Goal: Communication & Community: Answer question/provide support

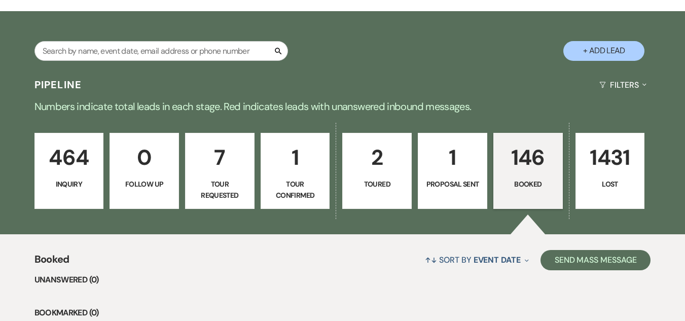
scroll to position [145, 0]
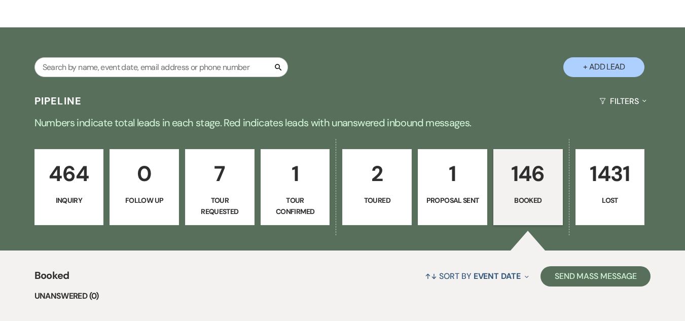
click at [76, 171] on p "464" at bounding box center [69, 174] width 56 height 34
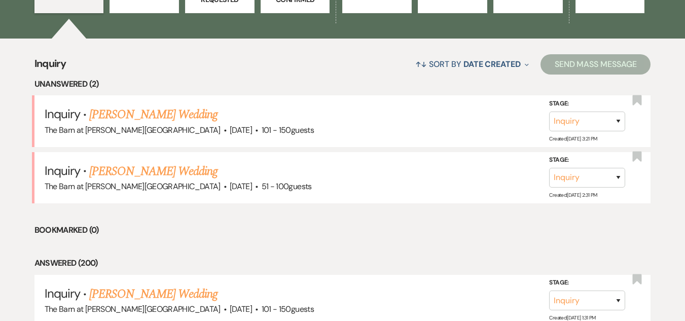
scroll to position [355, 0]
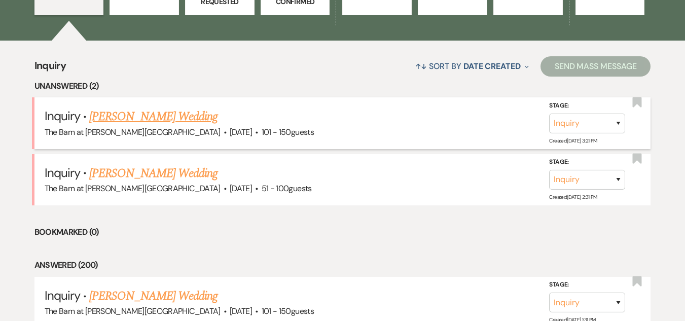
click at [131, 118] on link "[PERSON_NAME] Wedding" at bounding box center [153, 116] width 128 height 18
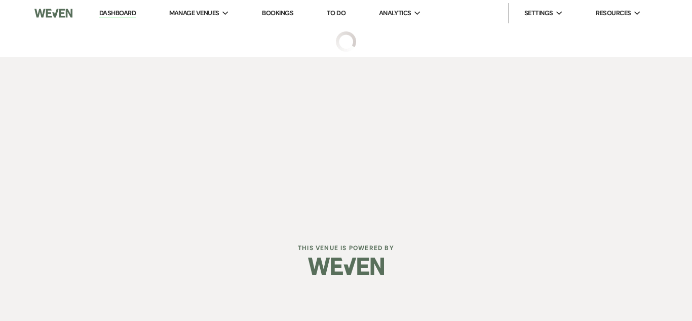
select select "2"
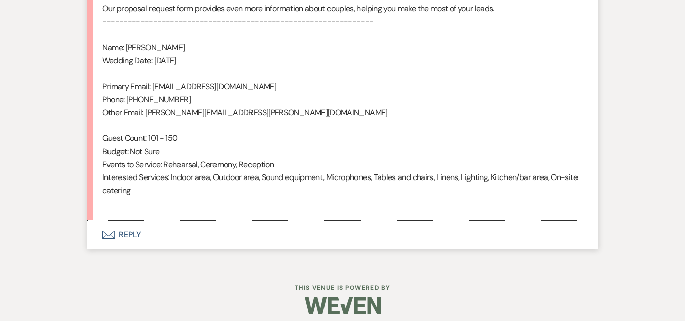
scroll to position [715, 0]
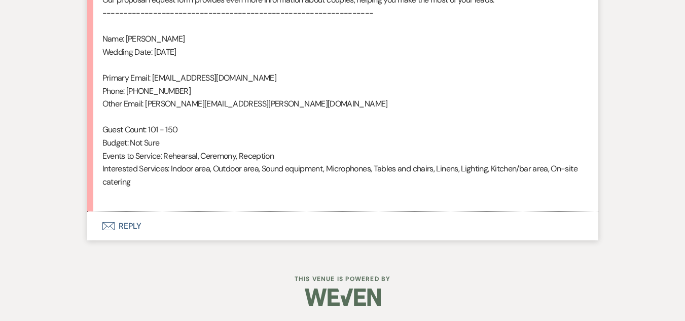
click at [131, 223] on button "Envelope Reply" at bounding box center [342, 226] width 511 height 28
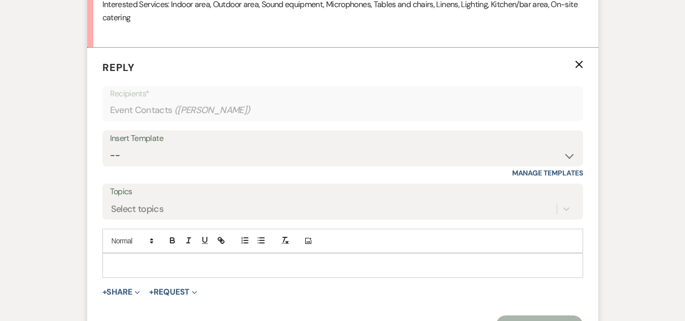
scroll to position [916, 0]
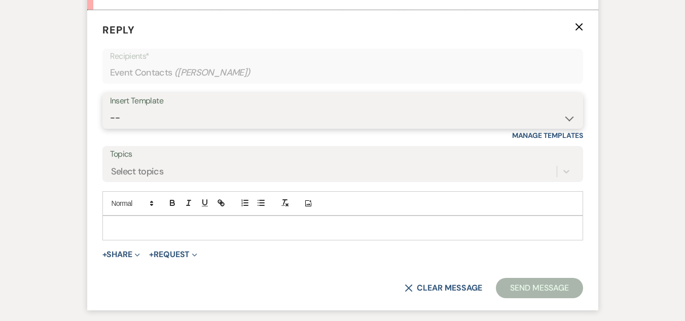
click at [536, 109] on select "-- Weven Planning Portal Introduction (Booked Events) Welcome Email Offboarding…" at bounding box center [342, 118] width 465 height 20
select select "4054"
click at [110, 108] on select "-- Weven Planning Portal Introduction (Booked Events) Welcome Email Offboarding…" at bounding box center [342, 118] width 465 height 20
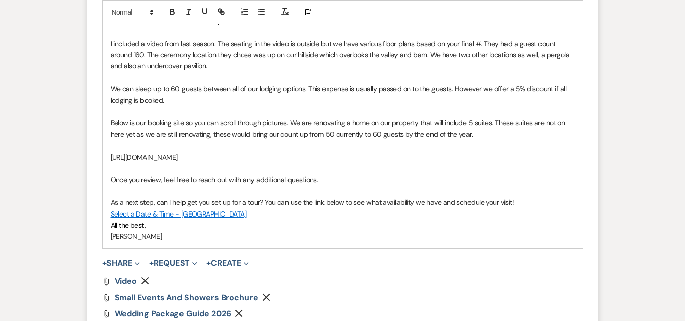
scroll to position [1170, 0]
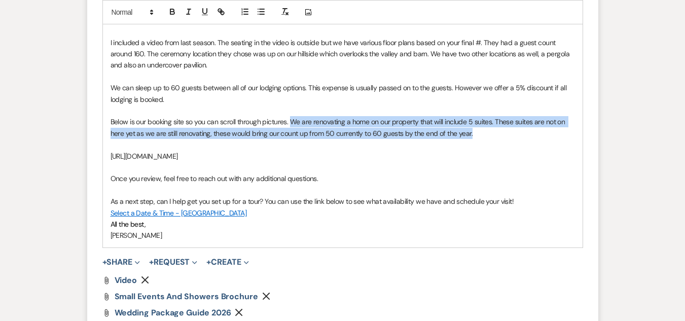
drag, startPoint x: 474, startPoint y: 134, endPoint x: 293, endPoint y: 123, distance: 181.3
click at [293, 123] on p "Below is our booking site so you can scroll through pictures. We are renovating…" at bounding box center [343, 127] width 464 height 23
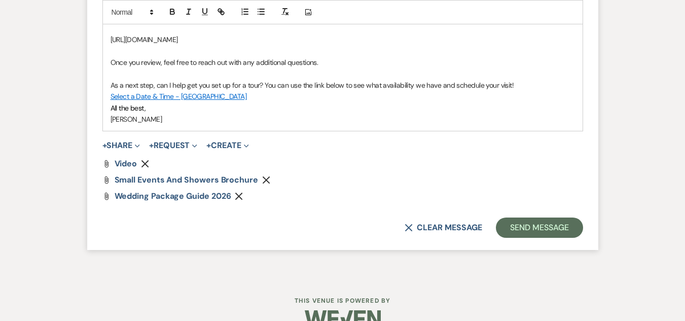
scroll to position [1297, 0]
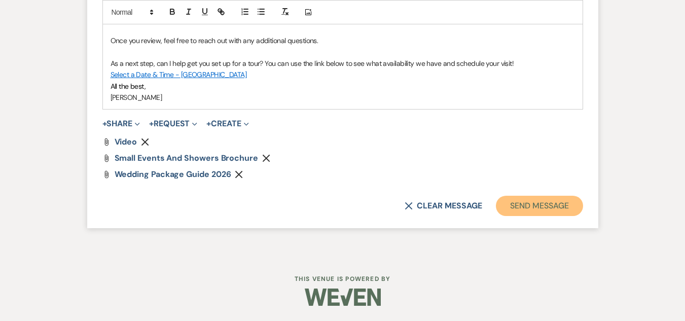
click at [516, 205] on button "Send Message" at bounding box center [539, 206] width 87 height 20
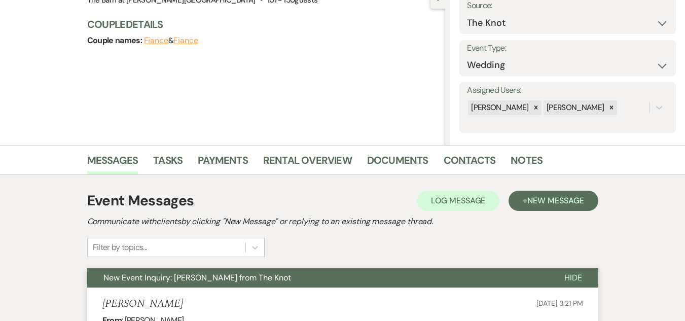
scroll to position [0, 0]
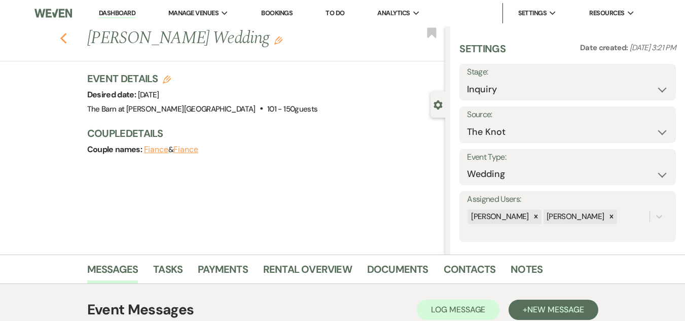
click at [66, 36] on icon "Previous" at bounding box center [64, 38] width 8 height 12
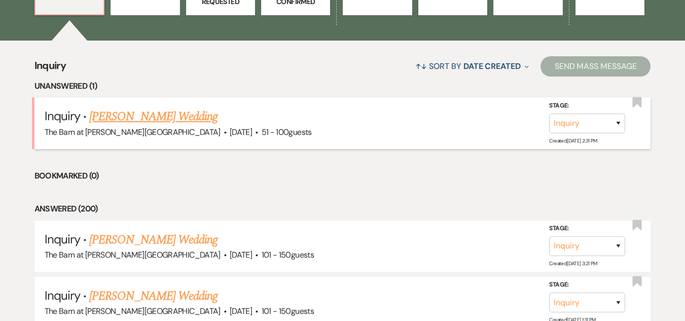
scroll to position [355, 0]
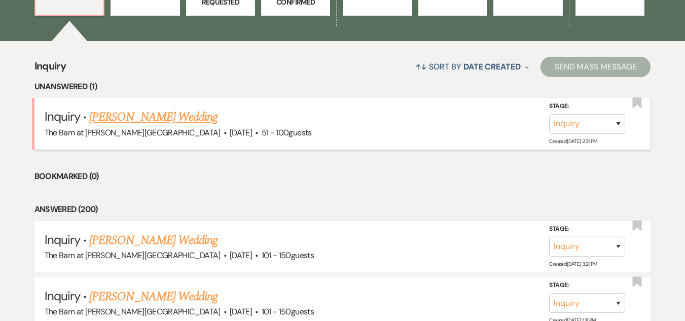
click at [178, 119] on link "[PERSON_NAME] Wedding" at bounding box center [153, 117] width 128 height 18
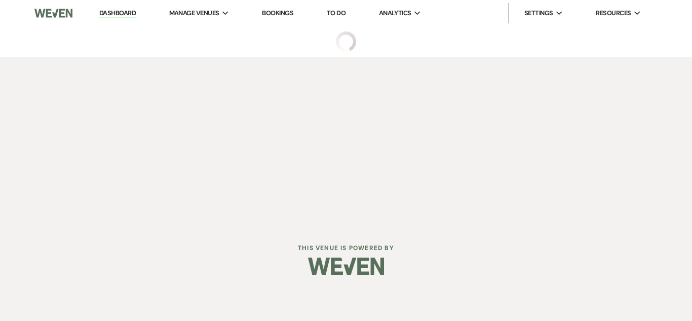
select select "2"
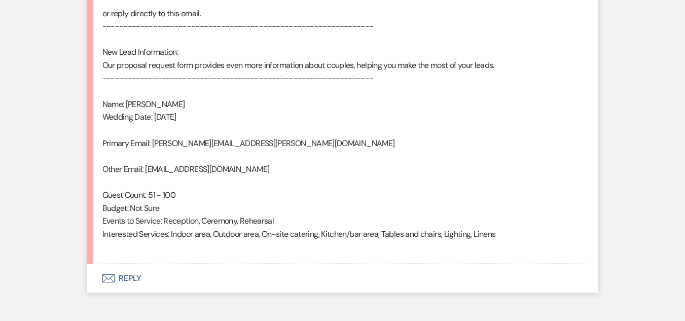
scroll to position [710, 0]
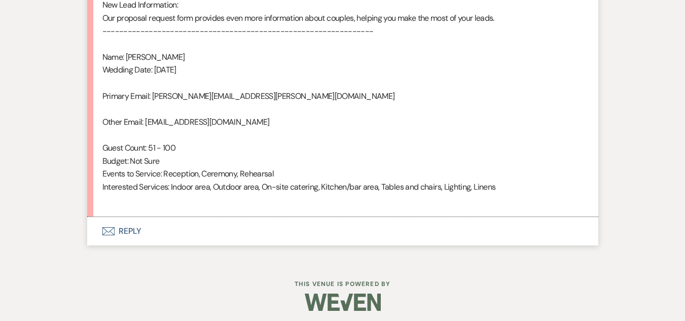
click at [124, 232] on button "Envelope Reply" at bounding box center [342, 231] width 511 height 28
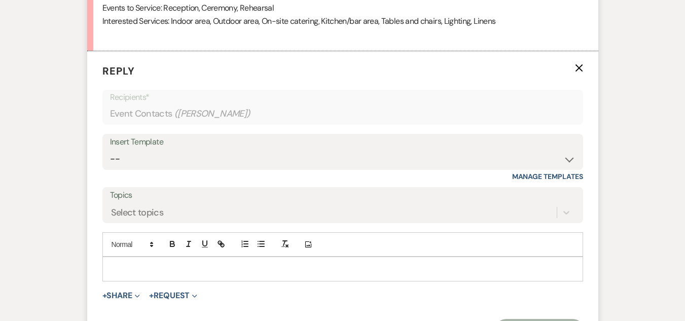
scroll to position [916, 0]
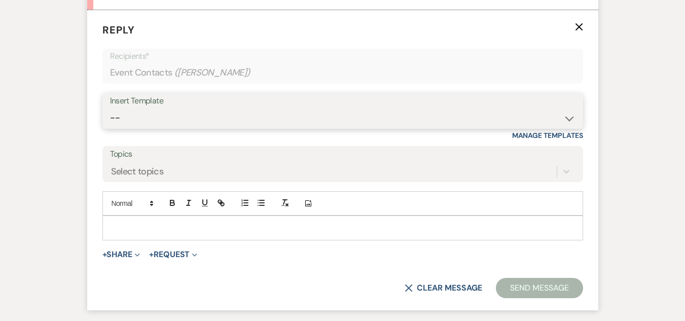
click at [286, 113] on select "-- Weven Planning Portal Introduction (Booked Events) Welcome Email Offboarding…" at bounding box center [342, 118] width 465 height 20
select select "4054"
click at [110, 108] on select "-- Weven Planning Portal Introduction (Booked Events) Welcome Email Offboarding…" at bounding box center [342, 118] width 465 height 20
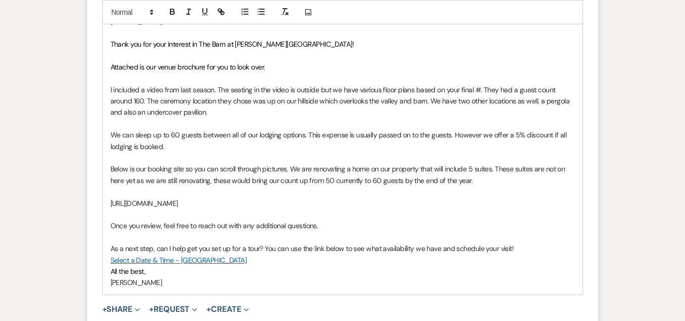
scroll to position [1170, 0]
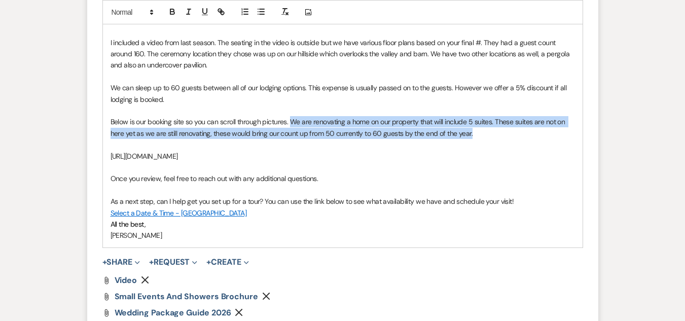
drag, startPoint x: 479, startPoint y: 135, endPoint x: 291, endPoint y: 123, distance: 188.5
click at [291, 123] on p "Below is our booking site so you can scroll through pictures. We are renovating…" at bounding box center [343, 127] width 464 height 23
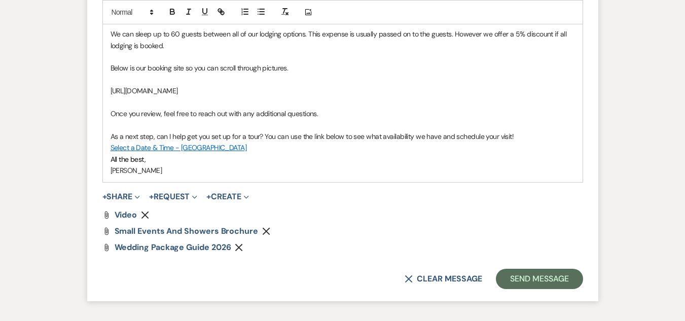
scroll to position [1297, 0]
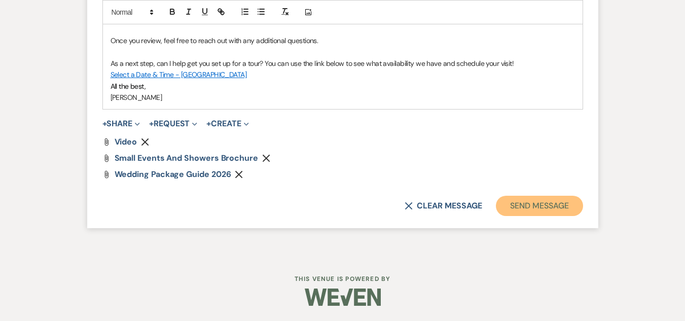
click at [520, 208] on button "Send Message" at bounding box center [539, 206] width 87 height 20
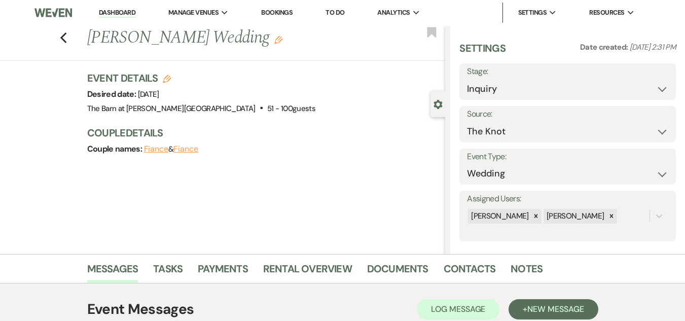
scroll to position [0, 0]
click at [67, 39] on icon "Previous" at bounding box center [64, 38] width 8 height 12
